Goal: Task Accomplishment & Management: Manage account settings

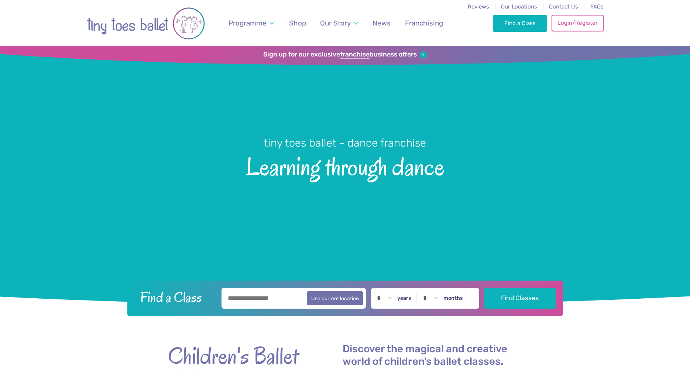
click at [579, 23] on link "Login/Register" at bounding box center [578, 23] width 52 height 16
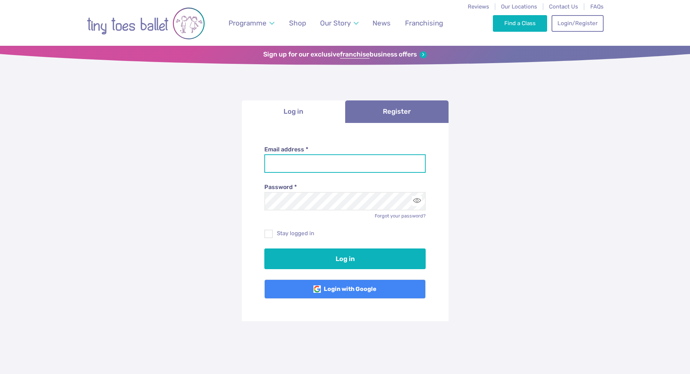
drag, startPoint x: 0, startPoint y: 0, endPoint x: 304, endPoint y: 168, distance: 347.1
click at [304, 168] on input "Email address *" at bounding box center [344, 163] width 161 height 18
type input "**********"
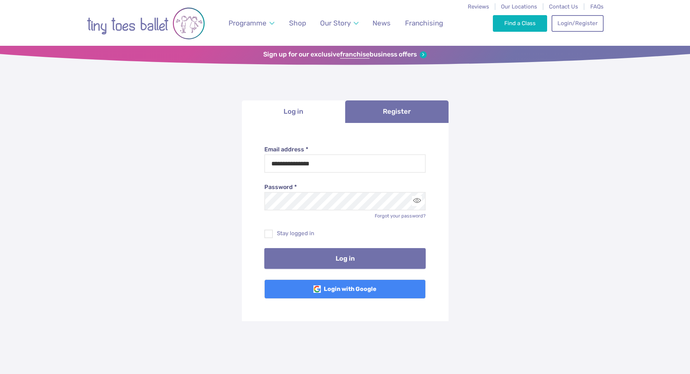
click at [353, 261] on button "Log in" at bounding box center [344, 258] width 161 height 21
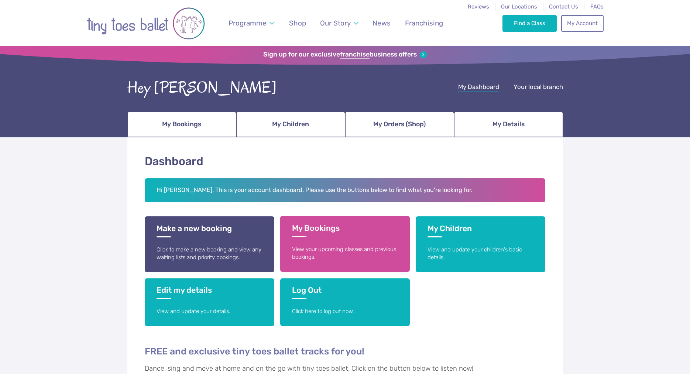
click at [362, 242] on link "My Bookings View your upcoming classes and previous bookings." at bounding box center [345, 244] width 130 height 56
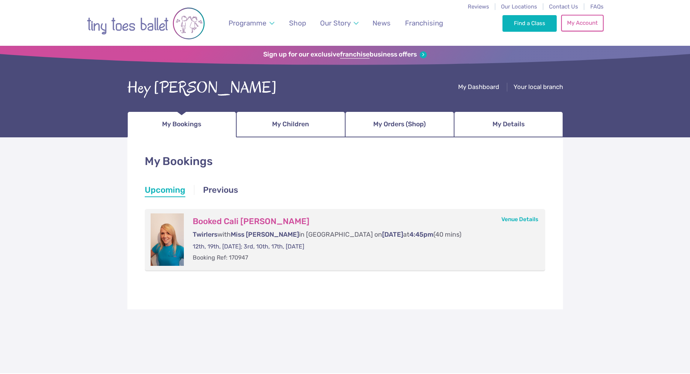
click at [571, 21] on link "My Account" at bounding box center [582, 23] width 42 height 16
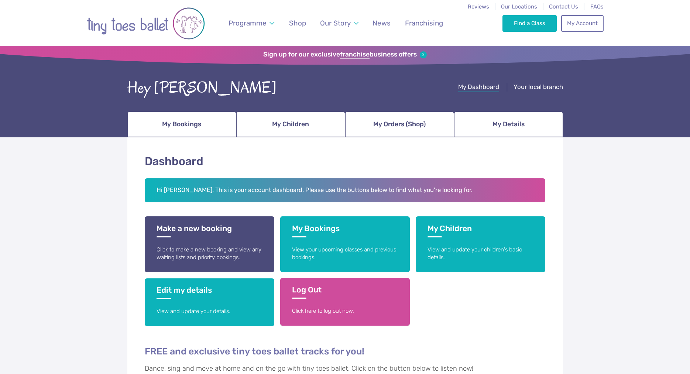
click at [373, 292] on h3 "Log Out" at bounding box center [345, 292] width 106 height 14
